Goal: Task Accomplishment & Management: Manage account settings

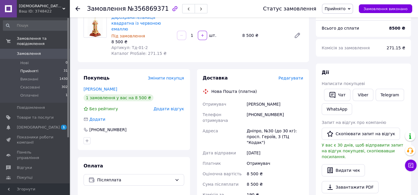
click at [37, 67] on li "Прийняті 31" at bounding box center [35, 71] width 71 height 8
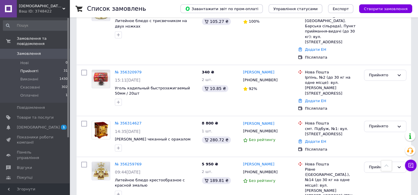
scroll to position [817, 0]
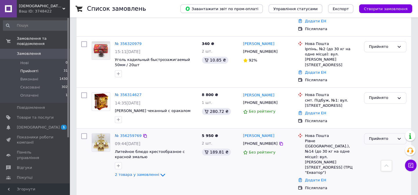
click at [392, 136] on div "Прийнято" at bounding box center [382, 139] width 26 height 6
click at [389, 156] on li "Скасовано" at bounding box center [385, 161] width 42 height 11
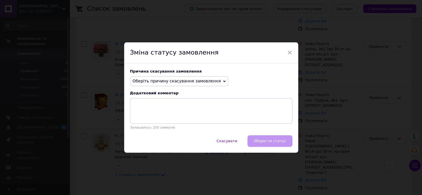
click at [189, 82] on span "Оберіть причину скасування замовлення" at bounding box center [177, 81] width 88 height 5
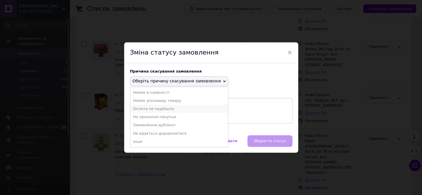
click at [167, 109] on li "Оплата не надійшла" at bounding box center [179, 109] width 98 height 8
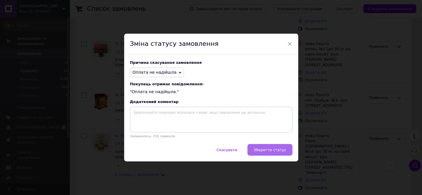
click at [262, 151] on span "Зберегти статус" at bounding box center [269, 150] width 33 height 4
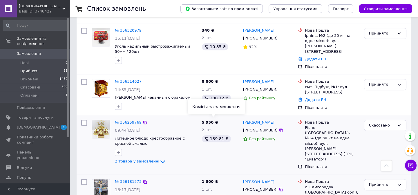
scroll to position [850, 0]
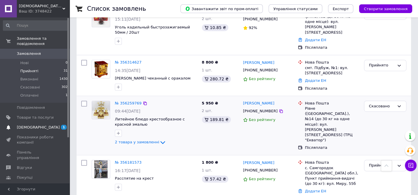
click at [28, 125] on span "[DEMOGRAPHIC_DATA]" at bounding box center [38, 127] width 43 height 5
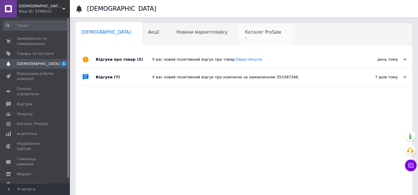
click at [245, 37] on span "1" at bounding box center [263, 38] width 36 height 4
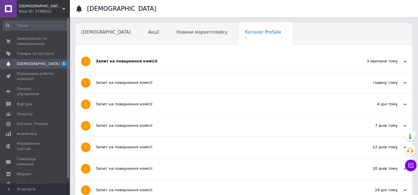
click at [200, 63] on div "Запит на повернення комісії" at bounding box center [222, 61] width 253 height 5
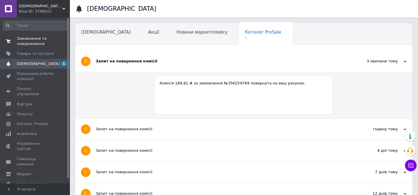
click at [37, 41] on span "Замовлення та повідомлення" at bounding box center [35, 41] width 37 height 10
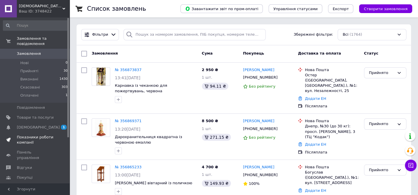
click at [30, 135] on span "Показники роботи компанії" at bounding box center [35, 140] width 37 height 10
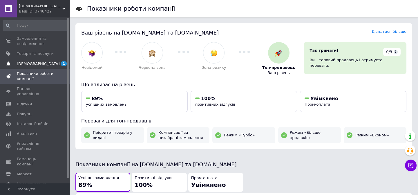
click at [31, 62] on span "[DEMOGRAPHIC_DATA]" at bounding box center [38, 63] width 43 height 5
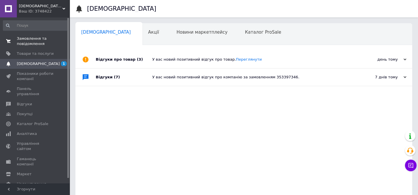
click at [34, 44] on span "Замовлення та повідомлення" at bounding box center [35, 41] width 37 height 10
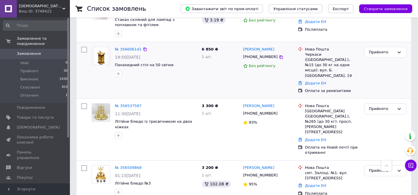
scroll to position [448, 0]
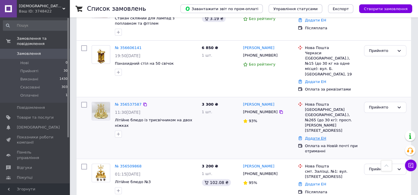
click at [319, 136] on link "Додати ЕН" at bounding box center [315, 138] width 21 height 4
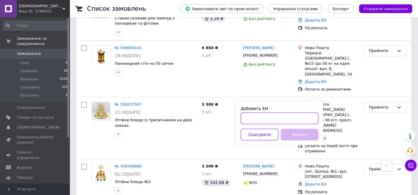
click at [277, 115] on input "Добавить ЕН" at bounding box center [280, 119] width 78 height 12
paste input "[CREDIT_CARD_NUMBER]"
type input "[CREDIT_CARD_NUMBER]"
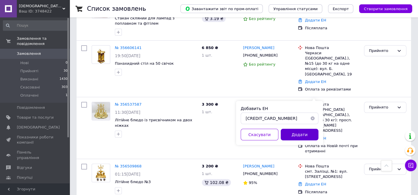
click at [307, 135] on button "Додати" at bounding box center [300, 135] width 38 height 12
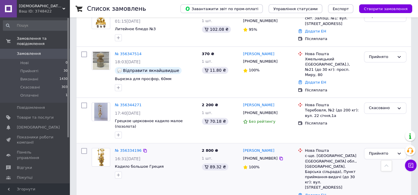
scroll to position [633, 0]
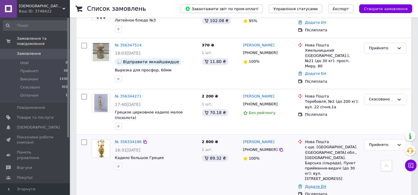
click at [317, 184] on link "Додати ЕН" at bounding box center [315, 186] width 21 height 4
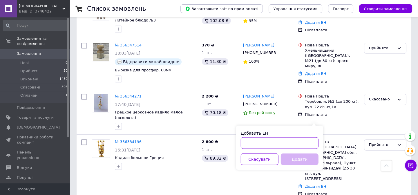
click at [264, 145] on input "Добавить ЕН" at bounding box center [280, 143] width 78 height 12
paste input "59001432041532"
type input "59001432041532"
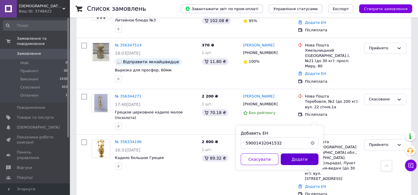
click at [296, 160] on button "Додати" at bounding box center [300, 159] width 38 height 12
